Goal: Navigation & Orientation: Find specific page/section

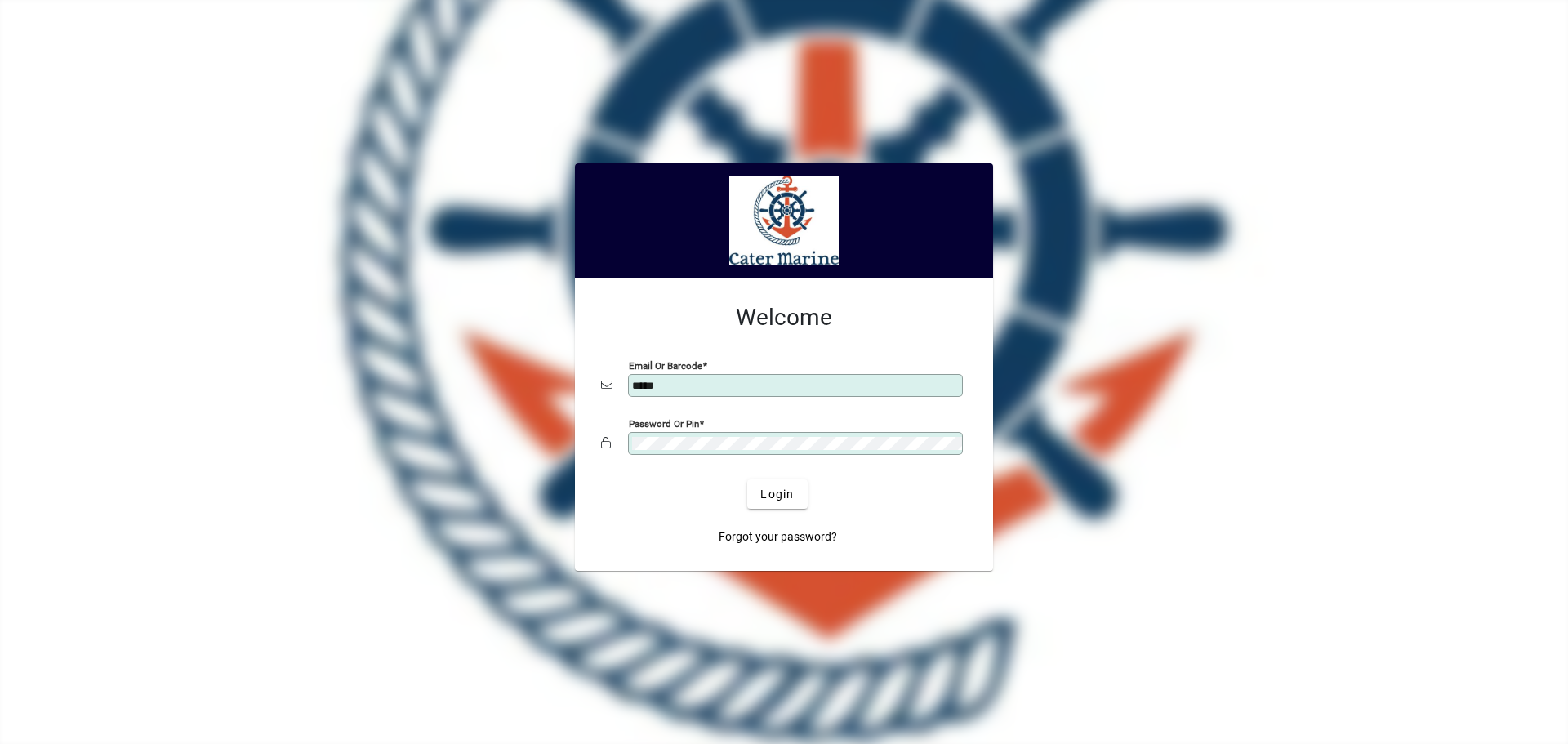
type input "**********"
click at [782, 500] on span "Login" at bounding box center [777, 494] width 34 height 17
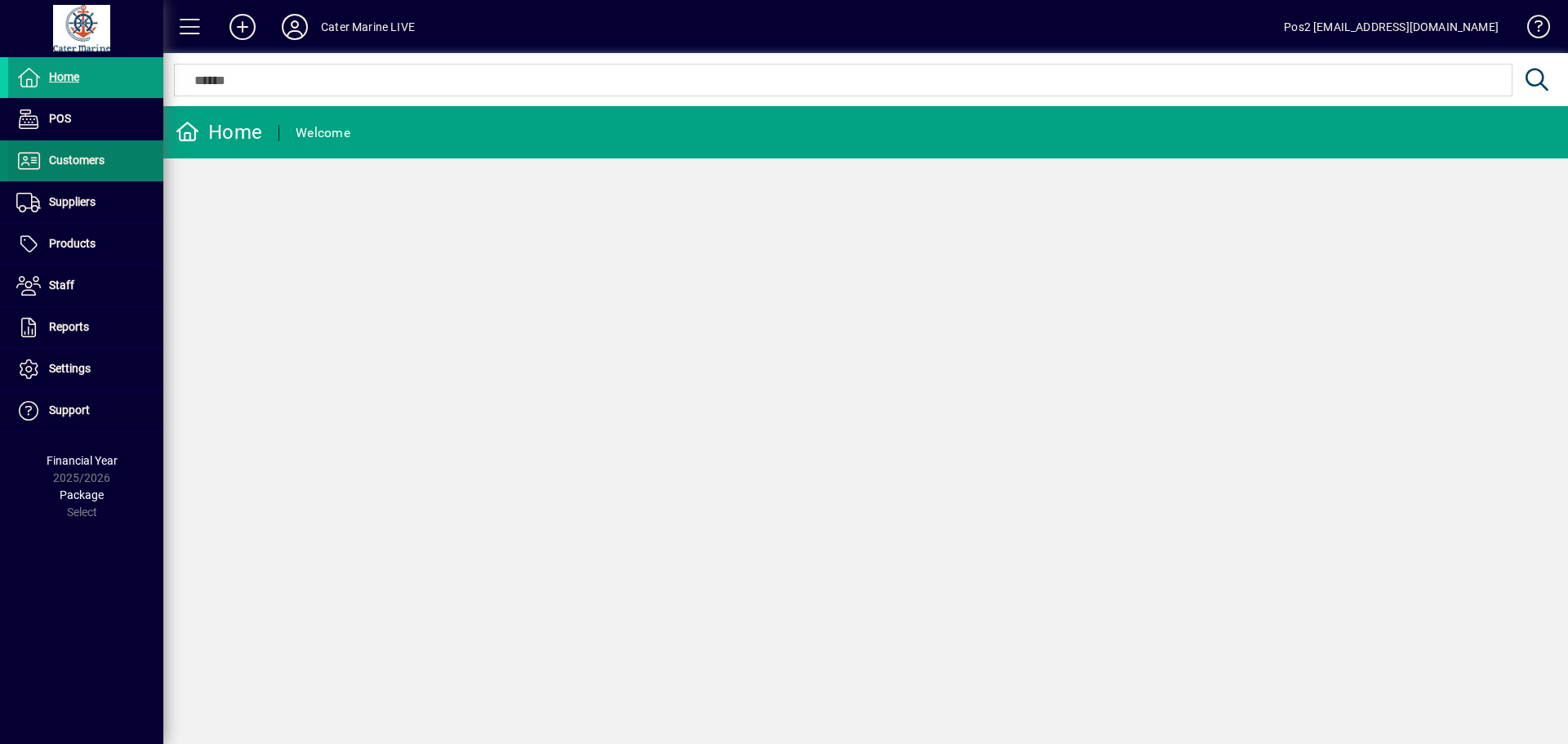
click at [81, 149] on span at bounding box center [85, 161] width 156 height 39
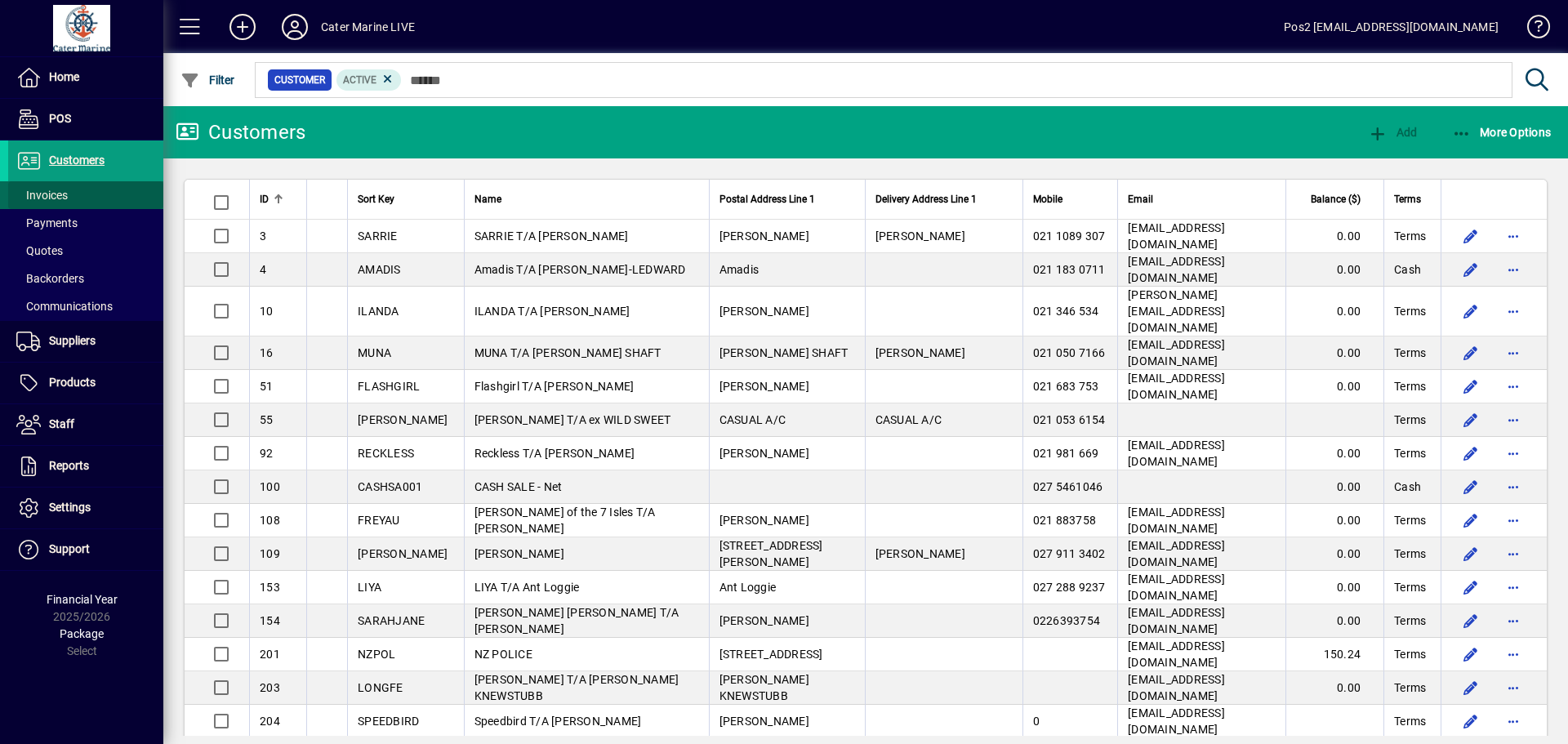
click at [75, 196] on span at bounding box center [85, 196] width 156 height 39
